Goal: Task Accomplishment & Management: Complete application form

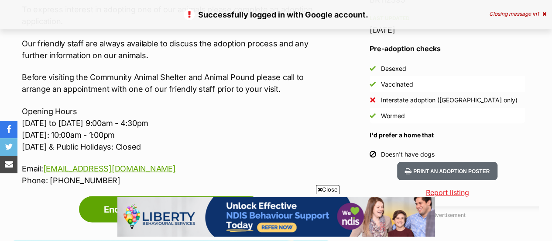
scroll to position [798, 0]
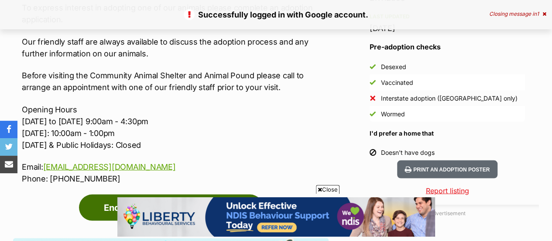
click at [233, 194] on link "Enquire about 🦄 Puurl 6332 🦄" at bounding box center [171, 207] width 184 height 26
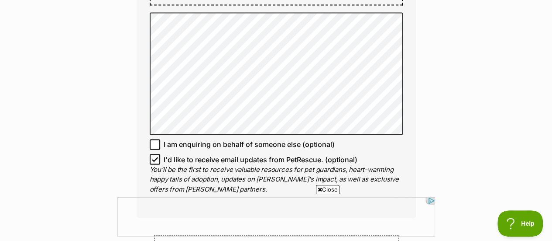
scroll to position [677, 0]
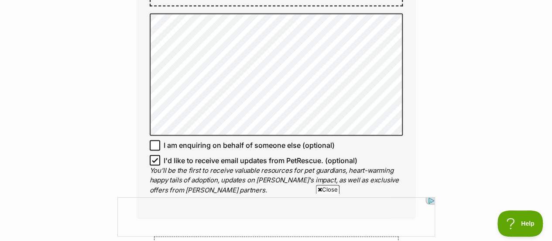
click at [271, 140] on span "I am enquiring on behalf of someone else (optional)" at bounding box center [249, 145] width 171 height 10
click at [160, 140] on input "I am enquiring on behalf of someone else (optional)" at bounding box center [155, 145] width 10 height 10
checkbox input "true"
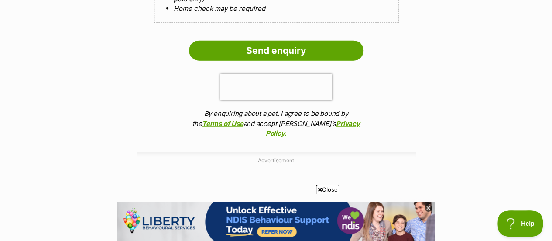
scroll to position [1016, 0]
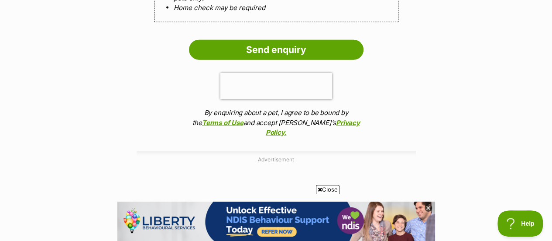
click at [344, 40] on input "Send enquiry" at bounding box center [276, 50] width 175 height 20
